Goal: Complete application form: Complete application form

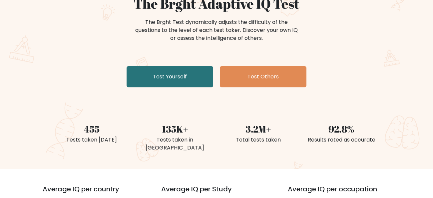
scroll to position [74, 0]
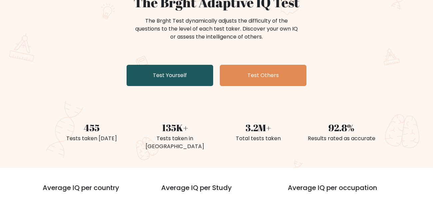
click at [192, 69] on link "Test Yourself" at bounding box center [170, 75] width 87 height 21
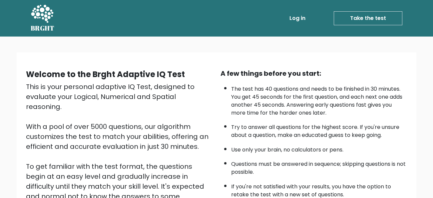
scroll to position [106, 0]
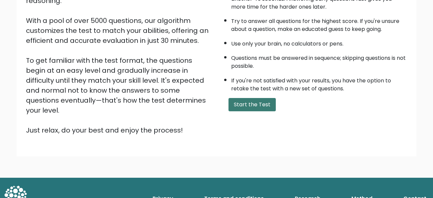
click at [249, 102] on button "Start the Test" at bounding box center [251, 104] width 47 height 13
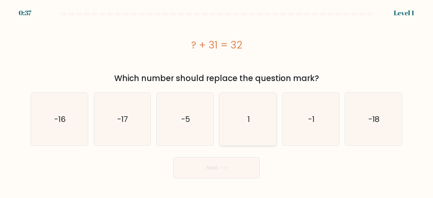
click at [256, 117] on icon "1" at bounding box center [247, 119] width 53 height 53
click at [217, 101] on input "d. 1" at bounding box center [216, 100] width 0 height 2
radio input "true"
click at [226, 170] on button "Next" at bounding box center [216, 167] width 87 height 21
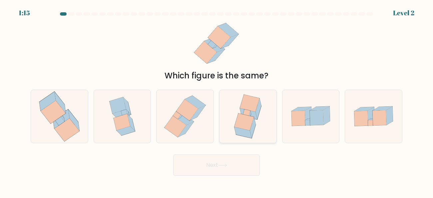
click at [248, 110] on icon at bounding box center [246, 113] width 7 height 7
click at [217, 101] on input "d." at bounding box center [216, 100] width 0 height 2
radio input "true"
click at [209, 159] on button "Next" at bounding box center [216, 165] width 87 height 21
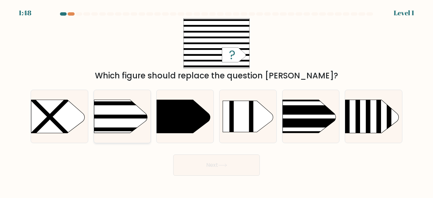
click at [120, 121] on rect at bounding box center [82, 90] width 148 height 113
click at [216, 101] on input "b." at bounding box center [216, 100] width 0 height 2
radio input "true"
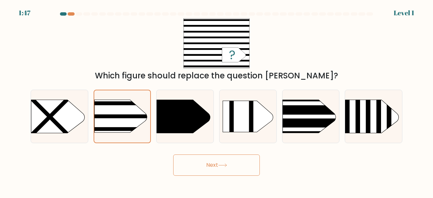
click at [189, 161] on button "Next" at bounding box center [216, 165] width 87 height 21
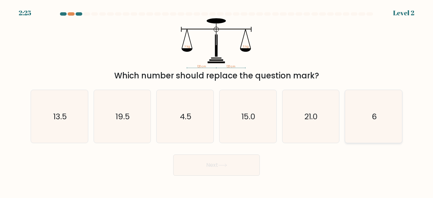
click at [375, 112] on text "6" at bounding box center [374, 116] width 5 height 11
click at [217, 101] on input "f. 6" at bounding box center [216, 100] width 0 height 2
radio input "true"
click at [232, 160] on button "Next" at bounding box center [216, 165] width 87 height 21
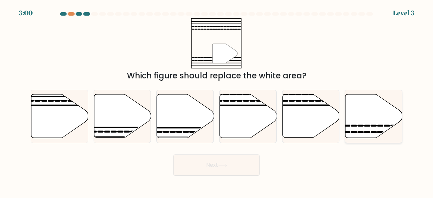
click at [359, 104] on icon at bounding box center [373, 117] width 57 height 44
click at [217, 101] on input "f." at bounding box center [216, 100] width 0 height 2
radio input "true"
click at [233, 162] on button "Next" at bounding box center [216, 165] width 87 height 21
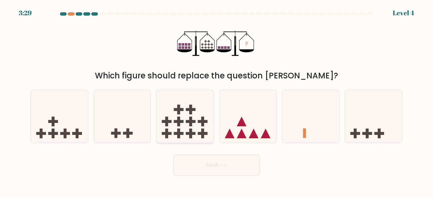
click at [189, 114] on rect at bounding box center [190, 110] width 3 height 10
click at [216, 101] on input "c." at bounding box center [216, 100] width 0 height 2
radio input "true"
click at [211, 165] on button "Next" at bounding box center [216, 165] width 87 height 21
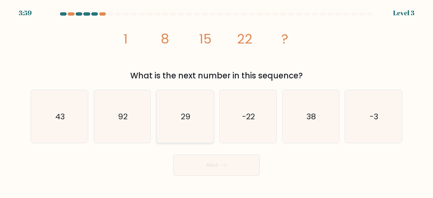
click at [189, 114] on text "29" at bounding box center [186, 116] width 10 height 11
click at [216, 101] on input "c. 29" at bounding box center [216, 100] width 0 height 2
radio input "true"
click at [218, 162] on button "Next" at bounding box center [216, 165] width 87 height 21
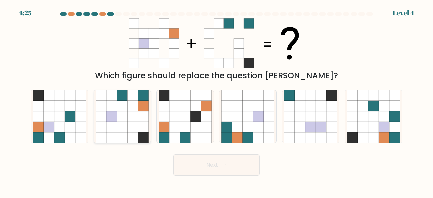
click at [114, 113] on icon at bounding box center [111, 116] width 11 height 11
click at [216, 101] on input "b." at bounding box center [216, 100] width 0 height 2
radio input "true"
click at [240, 173] on button "Next" at bounding box center [216, 165] width 87 height 21
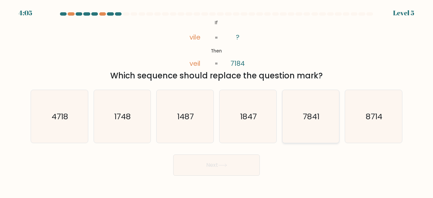
click at [304, 115] on text "7841" at bounding box center [311, 116] width 17 height 11
click at [217, 101] on input "e. 7841" at bounding box center [216, 100] width 0 height 2
radio input "true"
click at [227, 164] on icon at bounding box center [222, 166] width 9 height 4
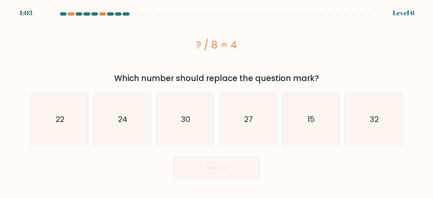
click at [228, 164] on button "Next" at bounding box center [216, 167] width 87 height 21
click at [319, 139] on icon "15" at bounding box center [310, 119] width 53 height 53
click at [217, 101] on input "e. 15" at bounding box center [216, 100] width 0 height 2
radio input "true"
click at [232, 175] on button "Next" at bounding box center [216, 167] width 87 height 21
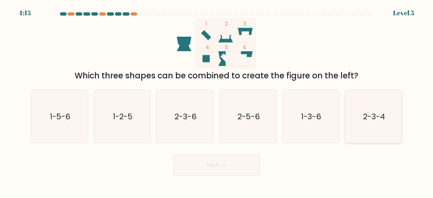
click at [348, 128] on icon "2-3-4" at bounding box center [373, 116] width 53 height 53
click at [217, 101] on input "f. 2-3-4" at bounding box center [216, 100] width 0 height 2
radio input "true"
click at [348, 128] on icon "2-3-4" at bounding box center [373, 117] width 52 height 52
click at [217, 101] on input "f. 2-3-4" at bounding box center [216, 100] width 0 height 2
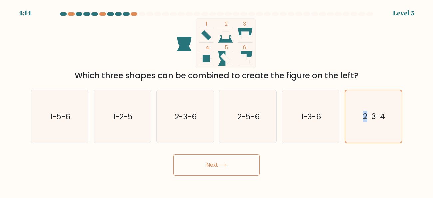
click at [248, 164] on button "Next" at bounding box center [216, 165] width 87 height 21
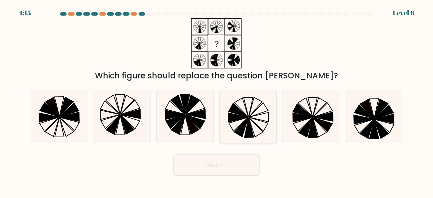
click at [244, 117] on icon at bounding box center [238, 117] width 20 height 9
click at [217, 101] on input "d." at bounding box center [216, 100] width 0 height 2
radio input "true"
click at [230, 155] on button "Next" at bounding box center [216, 165] width 87 height 21
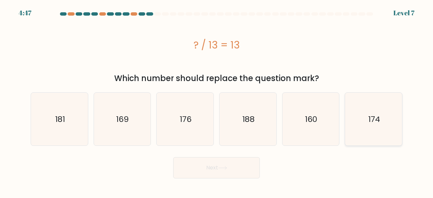
click at [345, 127] on div "174" at bounding box center [374, 120] width 58 height 54
click at [217, 101] on input "f. 174" at bounding box center [216, 100] width 0 height 2
radio input "true"
click at [207, 184] on body "4:46 Level 7 a." at bounding box center [216, 99] width 433 height 198
click at [212, 178] on button "Next" at bounding box center [216, 167] width 87 height 21
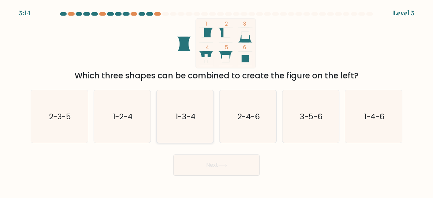
click at [192, 118] on text "1-3-4" at bounding box center [185, 116] width 20 height 11
click at [216, 101] on input "c. 1-3-4" at bounding box center [216, 100] width 0 height 2
radio input "true"
click at [206, 166] on button "Next" at bounding box center [216, 165] width 87 height 21
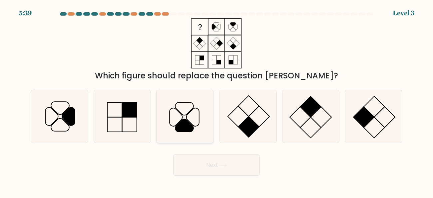
click at [184, 126] on icon at bounding box center [184, 125] width 18 height 13
click at [216, 101] on input "c." at bounding box center [216, 100] width 0 height 2
radio input "true"
click at [205, 164] on button "Next" at bounding box center [216, 165] width 87 height 21
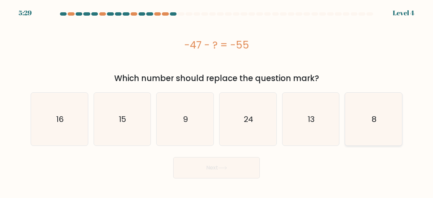
click at [368, 131] on icon "8" at bounding box center [373, 119] width 53 height 53
click at [217, 101] on input "f. 8" at bounding box center [216, 100] width 0 height 2
radio input "true"
click at [219, 167] on button "Next" at bounding box center [216, 167] width 87 height 21
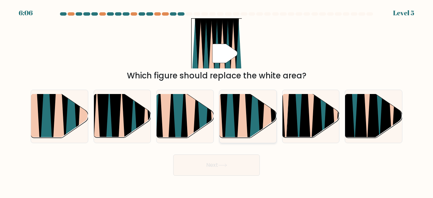
click at [247, 118] on icon at bounding box center [248, 94] width 13 height 114
click at [217, 101] on input "d." at bounding box center [216, 100] width 0 height 2
radio input "true"
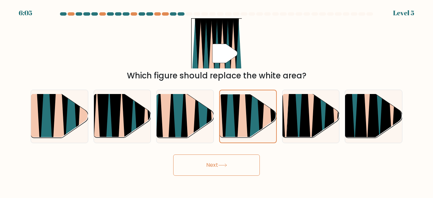
click at [232, 159] on button "Next" at bounding box center [216, 165] width 87 height 21
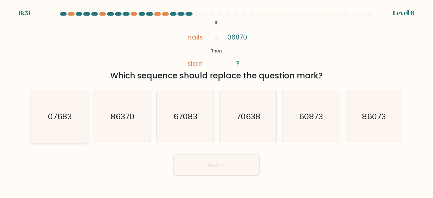
click at [55, 118] on text "07683" at bounding box center [60, 116] width 24 height 11
click at [216, 101] on input "a. 07683" at bounding box center [216, 100] width 0 height 2
radio input "true"
click at [246, 169] on button "Next" at bounding box center [216, 165] width 87 height 21
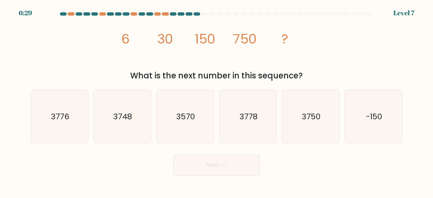
click at [246, 169] on button "Next" at bounding box center [216, 165] width 87 height 21
click at [322, 111] on icon "3750" at bounding box center [310, 116] width 53 height 53
click at [217, 101] on input "e. 3750" at bounding box center [216, 100] width 0 height 2
radio input "true"
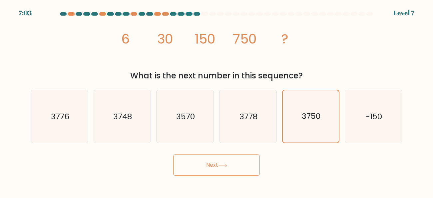
click at [219, 171] on button "Next" at bounding box center [216, 165] width 87 height 21
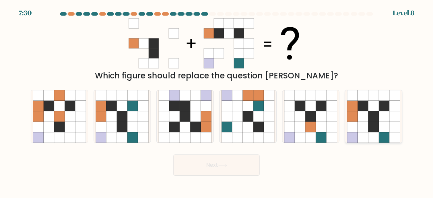
click at [362, 127] on icon at bounding box center [363, 127] width 11 height 11
click at [217, 101] on input "f." at bounding box center [216, 100] width 0 height 2
radio input "true"
click at [212, 169] on button "Next" at bounding box center [216, 165] width 87 height 21
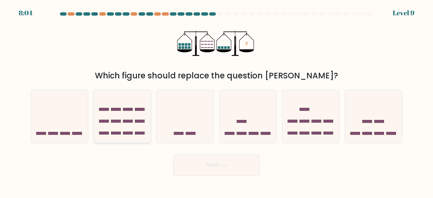
click at [123, 125] on icon at bounding box center [122, 116] width 57 height 47
click at [216, 101] on input "b." at bounding box center [216, 100] width 0 height 2
radio input "true"
click at [226, 160] on button "Next" at bounding box center [216, 165] width 87 height 21
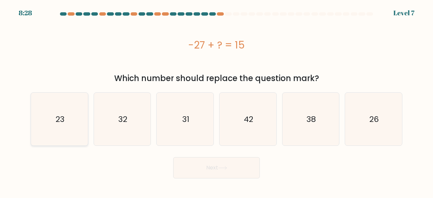
click at [59, 126] on icon "23" at bounding box center [59, 119] width 53 height 53
click at [216, 101] on input "a. 23" at bounding box center [216, 100] width 0 height 2
radio input "true"
click at [230, 166] on button "Next" at bounding box center [216, 167] width 87 height 21
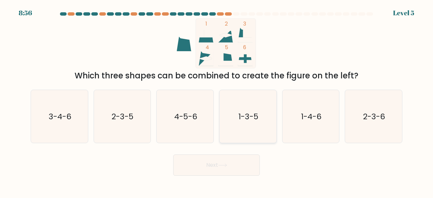
click at [243, 125] on icon "1-3-5" at bounding box center [247, 116] width 53 height 53
click at [217, 101] on input "d. 1-3-5" at bounding box center [216, 100] width 0 height 2
radio input "true"
click at [241, 168] on button "Next" at bounding box center [216, 165] width 87 height 21
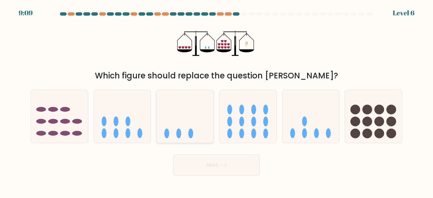
click at [196, 112] on icon at bounding box center [184, 116] width 57 height 47
click at [216, 101] on input "c." at bounding box center [216, 100] width 0 height 2
radio input "true"
click at [221, 162] on button "Next" at bounding box center [216, 165] width 87 height 21
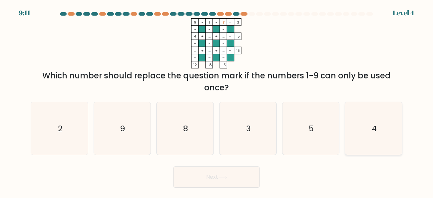
click at [393, 131] on icon "4" at bounding box center [373, 128] width 53 height 53
click at [217, 101] on input "f. 4" at bounding box center [216, 100] width 0 height 2
radio input "true"
click at [232, 181] on button "Next" at bounding box center [216, 177] width 87 height 21
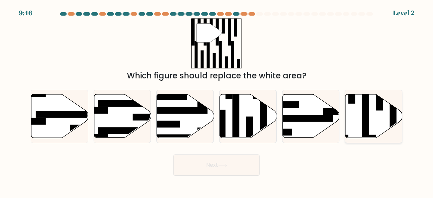
click at [358, 113] on icon at bounding box center [373, 117] width 57 height 44
click at [217, 101] on input "f." at bounding box center [216, 100] width 0 height 2
radio input "true"
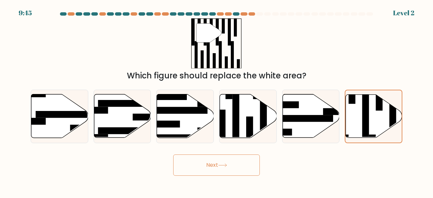
click at [239, 167] on button "Next" at bounding box center [216, 165] width 87 height 21
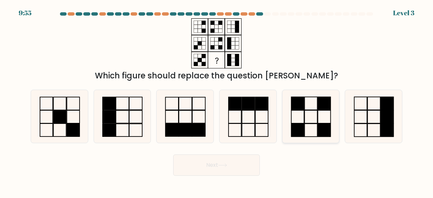
click at [310, 129] on icon at bounding box center [310, 116] width 53 height 53
click at [217, 101] on input "e." at bounding box center [216, 100] width 0 height 2
radio input "true"
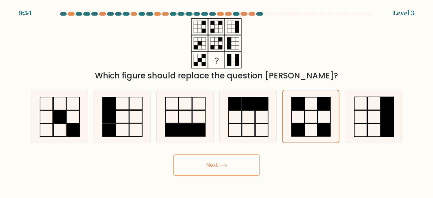
click at [248, 153] on div "Next" at bounding box center [217, 163] width 380 height 25
click at [241, 171] on button "Next" at bounding box center [216, 165] width 87 height 21
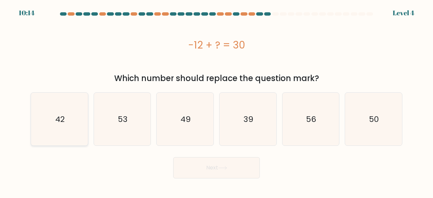
click at [51, 116] on icon "42" at bounding box center [59, 119] width 53 height 53
click at [216, 101] on input "a. 42" at bounding box center [216, 100] width 0 height 2
radio input "true"
click at [249, 163] on button "Next" at bounding box center [216, 167] width 87 height 21
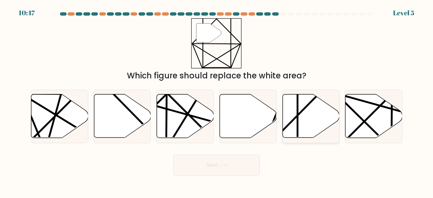
click at [292, 105] on icon at bounding box center [310, 117] width 57 height 44
click at [217, 101] on input "e." at bounding box center [216, 100] width 0 height 2
radio input "true"
click at [232, 147] on form at bounding box center [216, 94] width 433 height 164
click at [231, 160] on button "Next" at bounding box center [216, 165] width 87 height 21
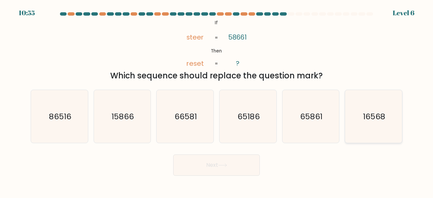
click at [397, 118] on icon "16568" at bounding box center [373, 116] width 53 height 53
click at [217, 101] on input "f. 16568" at bounding box center [216, 100] width 0 height 2
radio input "true"
click at [242, 168] on button "Next" at bounding box center [216, 165] width 87 height 21
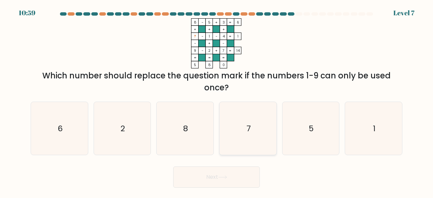
click at [255, 127] on icon "7" at bounding box center [247, 128] width 53 height 53
click at [217, 101] on input "d. 7" at bounding box center [216, 100] width 0 height 2
radio input "true"
click at [242, 166] on div "Next" at bounding box center [217, 175] width 380 height 25
click at [244, 191] on body "10:58 Level 7" at bounding box center [216, 99] width 433 height 198
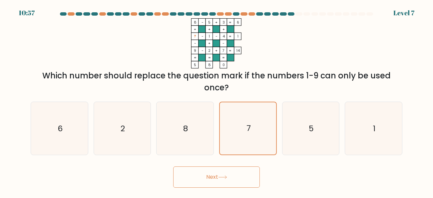
click at [240, 173] on button "Next" at bounding box center [216, 177] width 87 height 21
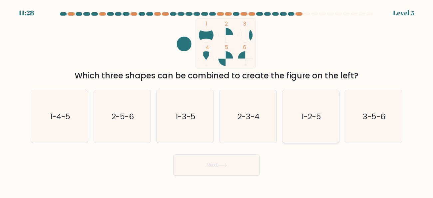
click at [317, 120] on text "1-2-5" at bounding box center [311, 116] width 20 height 11
click at [217, 101] on input "e. 1-2-5" at bounding box center [216, 100] width 0 height 2
radio input "true"
click at [221, 167] on icon at bounding box center [222, 166] width 9 height 4
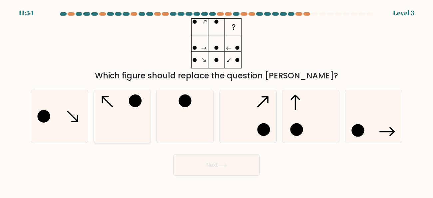
click at [127, 114] on icon at bounding box center [122, 116] width 53 height 53
click at [216, 101] on input "b." at bounding box center [216, 100] width 0 height 2
radio input "true"
click at [206, 159] on button "Next" at bounding box center [216, 165] width 87 height 21
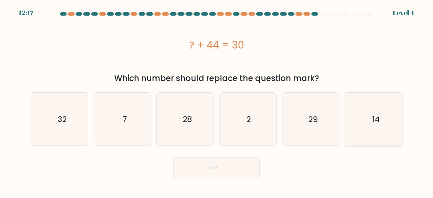
click at [394, 118] on icon "-14" at bounding box center [373, 119] width 53 height 53
click at [217, 101] on input "f. -14" at bounding box center [216, 100] width 0 height 2
radio input "true"
click at [201, 162] on button "Next" at bounding box center [216, 167] width 87 height 21
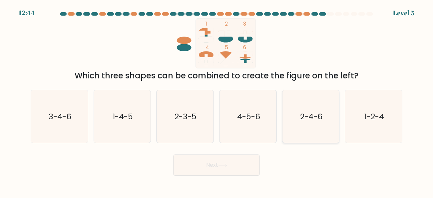
click at [306, 115] on text "2-4-6" at bounding box center [311, 116] width 22 height 11
click at [217, 101] on input "e. 2-4-6" at bounding box center [216, 100] width 0 height 2
radio input "true"
click at [205, 171] on button "Next" at bounding box center [216, 165] width 87 height 21
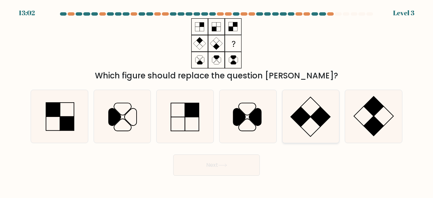
click at [303, 121] on rect at bounding box center [301, 117] width 20 height 20
click at [217, 101] on input "e." at bounding box center [216, 100] width 0 height 2
radio input "true"
click at [244, 174] on button "Next" at bounding box center [216, 165] width 87 height 21
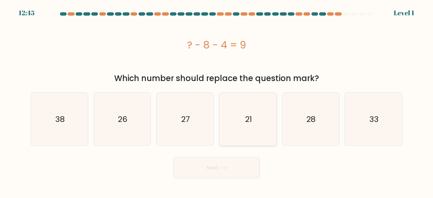
click at [252, 137] on icon "21" at bounding box center [247, 119] width 53 height 53
click at [217, 101] on input "d. 21" at bounding box center [216, 100] width 0 height 2
radio input "true"
click at [227, 169] on icon at bounding box center [222, 168] width 9 height 4
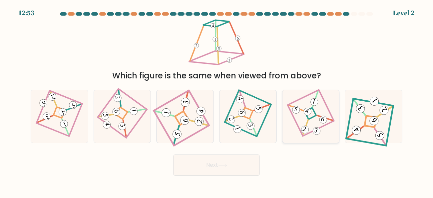
click at [323, 122] on 859 at bounding box center [322, 120] width 9 height 9
click at [217, 101] on input "e." at bounding box center [216, 100] width 0 height 2
radio input "true"
click at [231, 163] on button "Next" at bounding box center [216, 165] width 87 height 21
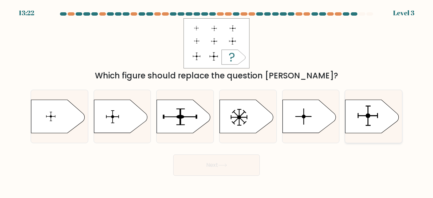
click at [360, 116] on rect at bounding box center [368, 115] width 20 height 1
click at [217, 101] on input "f." at bounding box center [216, 100] width 0 height 2
radio input "true"
click at [256, 168] on button "Next" at bounding box center [216, 165] width 87 height 21
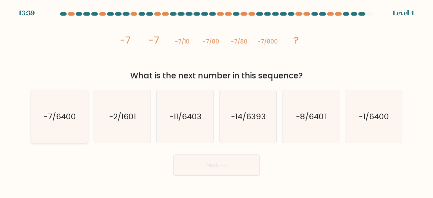
click at [44, 125] on icon "-7/6400" at bounding box center [59, 116] width 53 height 53
click at [216, 101] on input "a. -7/6400" at bounding box center [216, 100] width 0 height 2
radio input "true"
click at [200, 155] on button "Next" at bounding box center [216, 165] width 87 height 21
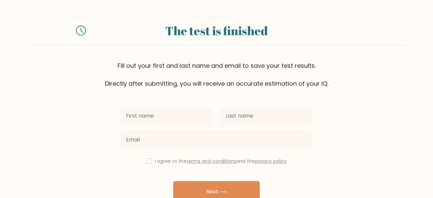
scroll to position [35, 0]
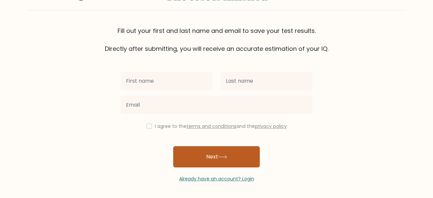
click at [206, 157] on button "Next" at bounding box center [216, 156] width 87 height 21
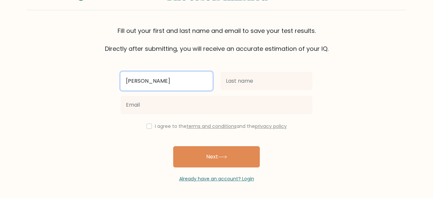
type input "bob"
click at [173, 146] on button "Next" at bounding box center [216, 156] width 87 height 21
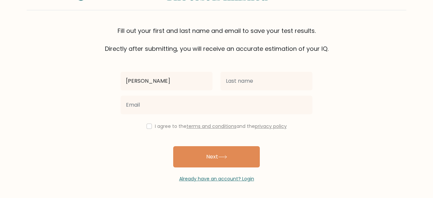
click at [224, 141] on div "bob I agree to the terms and conditions and the privacy policy Next Already hav…" at bounding box center [217, 118] width 200 height 130
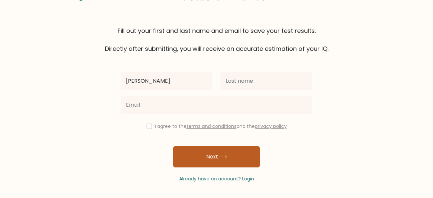
click at [227, 148] on button "Next" at bounding box center [216, 156] width 87 height 21
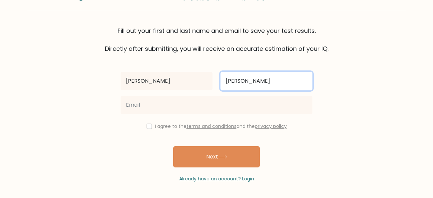
type input "bob"
click at [173, 146] on button "Next" at bounding box center [216, 156] width 87 height 21
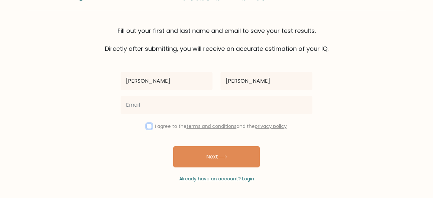
click at [147, 128] on input "checkbox" at bounding box center [148, 126] width 5 height 5
checkbox input "true"
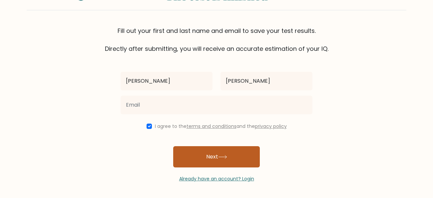
click at [186, 146] on button "Next" at bounding box center [216, 156] width 87 height 21
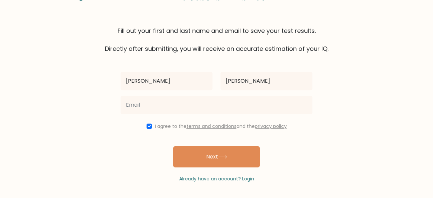
click at [146, 151] on div "bob bob I agree to the terms and conditions and the privacy policy Next Already…" at bounding box center [217, 118] width 200 height 130
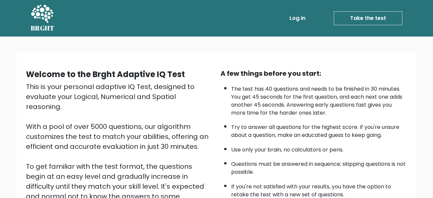
scroll to position [106, 0]
